Goal: Task Accomplishment & Management: Manage account settings

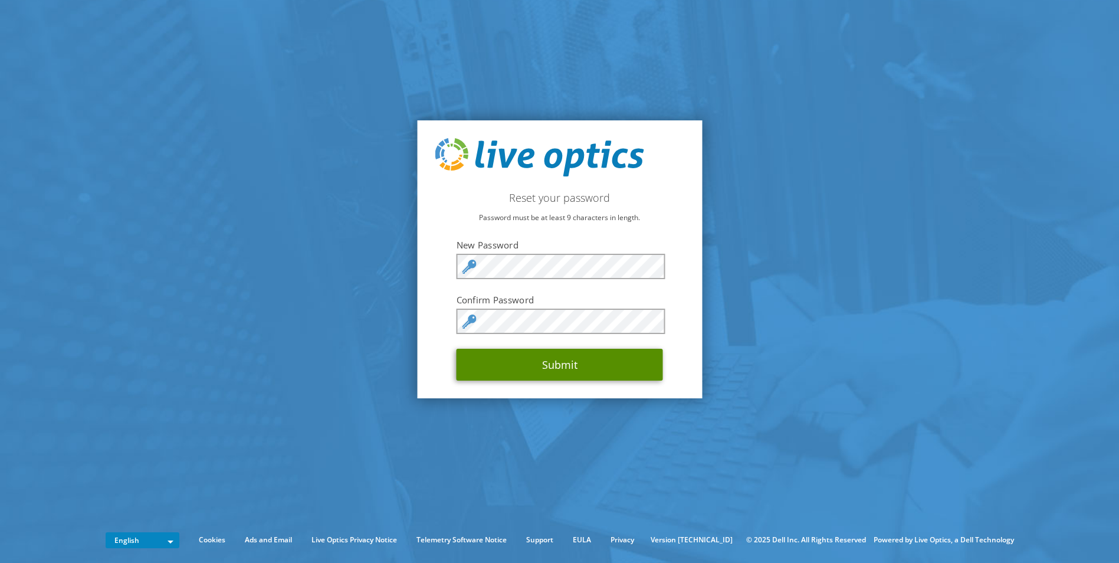
click at [612, 365] on button "Submit" at bounding box center [559, 365] width 206 height 32
